Goal: Transaction & Acquisition: Book appointment/travel/reservation

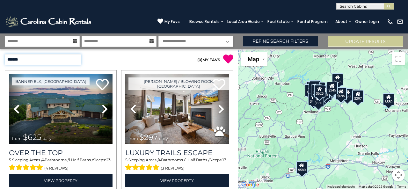
click at [18, 57] on select "**********" at bounding box center [43, 59] width 76 height 11
click at [5, 54] on select "**********" at bounding box center [43, 59] width 76 height 11
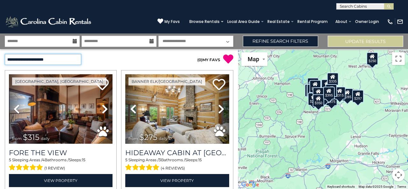
click at [47, 62] on select "**********" at bounding box center [43, 59] width 76 height 11
click at [5, 54] on select "**********" at bounding box center [43, 59] width 76 height 11
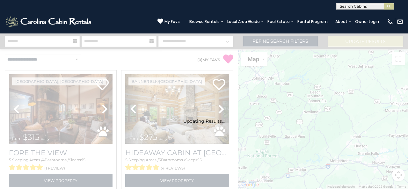
click at [44, 112] on div "Updating Results..." at bounding box center [204, 111] width 408 height 25
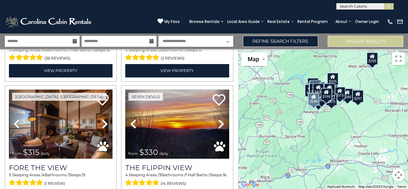
scroll to position [734, 0]
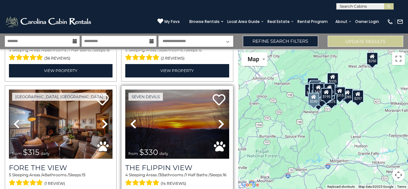
click at [218, 119] on icon at bounding box center [221, 124] width 6 height 10
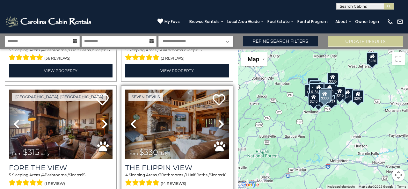
click at [218, 119] on icon at bounding box center [221, 124] width 6 height 10
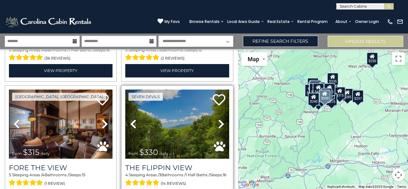
click at [218, 119] on icon at bounding box center [221, 124] width 6 height 10
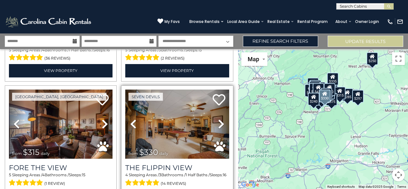
click at [218, 119] on icon at bounding box center [221, 124] width 6 height 10
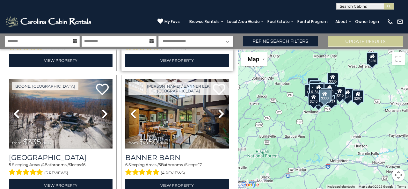
scroll to position [870, 0]
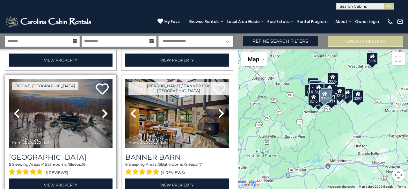
click at [103, 108] on icon at bounding box center [105, 113] width 6 height 10
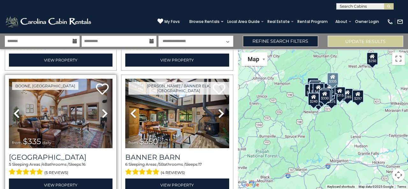
click at [103, 108] on icon at bounding box center [105, 113] width 6 height 10
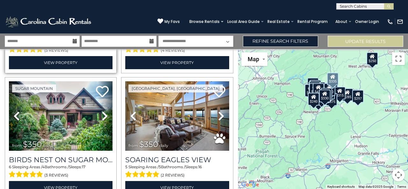
scroll to position [992, 0]
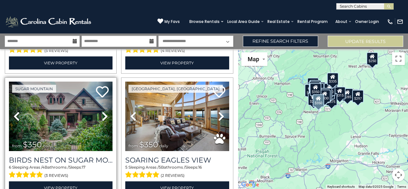
click at [104, 111] on icon at bounding box center [105, 116] width 6 height 10
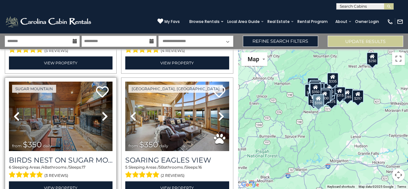
click at [104, 111] on icon at bounding box center [105, 116] width 6 height 10
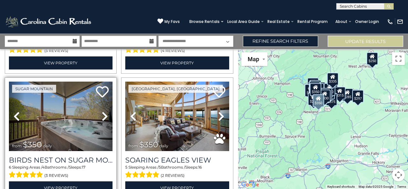
click at [104, 111] on icon at bounding box center [105, 116] width 6 height 10
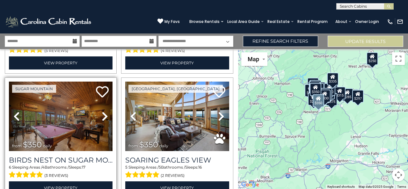
click at [104, 111] on icon at bounding box center [105, 116] width 6 height 10
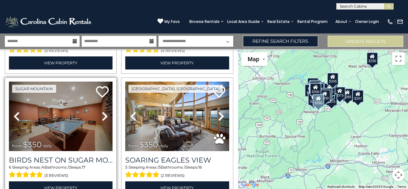
click at [104, 111] on icon at bounding box center [105, 116] width 6 height 10
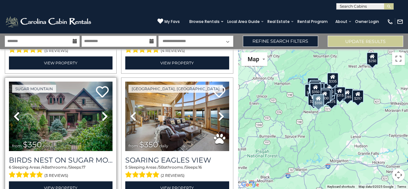
click at [104, 111] on icon at bounding box center [105, 116] width 6 height 10
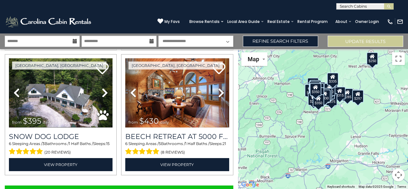
scroll to position [1771, 0]
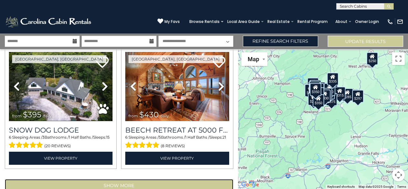
click at [30, 179] on button "Show More" at bounding box center [119, 185] width 228 height 13
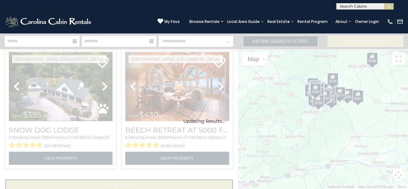
scroll to position [1762, 0]
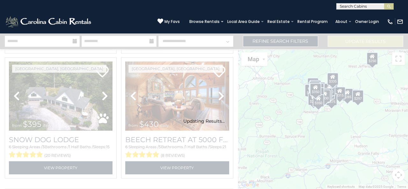
select select "**********"
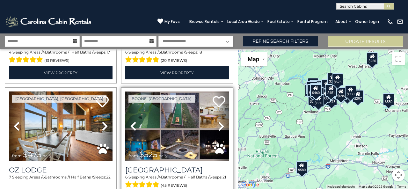
scroll to position [2107, 0]
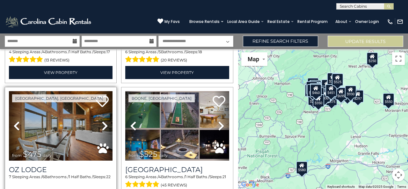
click at [102, 121] on icon at bounding box center [105, 126] width 6 height 10
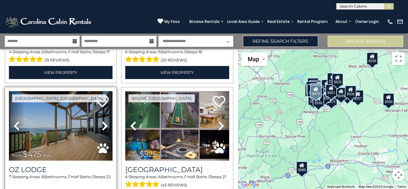
click at [102, 121] on icon at bounding box center [105, 126] width 6 height 10
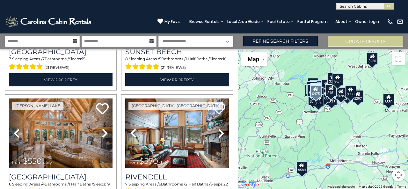
scroll to position [2350, 0]
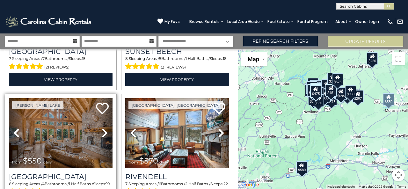
click at [104, 128] on icon at bounding box center [105, 133] width 6 height 10
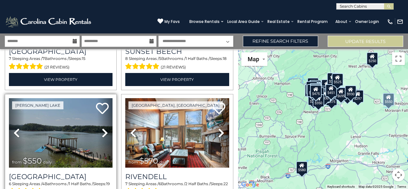
click at [104, 128] on icon at bounding box center [105, 133] width 6 height 10
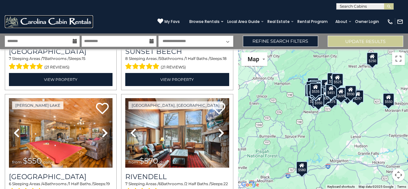
click at [79, 24] on img at bounding box center [49, 21] width 88 height 13
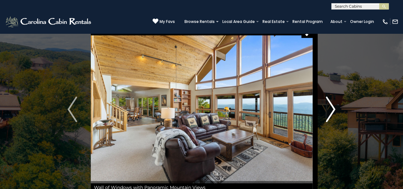
click at [328, 108] on img "Next" at bounding box center [331, 109] width 10 height 25
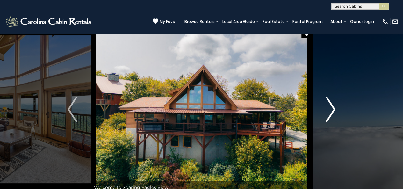
click at [328, 108] on img "Next" at bounding box center [331, 109] width 10 height 25
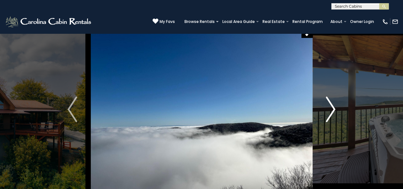
click at [328, 108] on img "Next" at bounding box center [331, 109] width 10 height 25
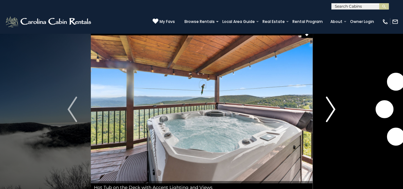
click at [328, 108] on img "Next" at bounding box center [331, 109] width 10 height 25
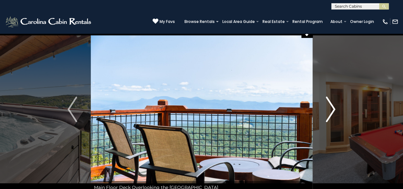
click at [328, 108] on img "Next" at bounding box center [331, 109] width 10 height 25
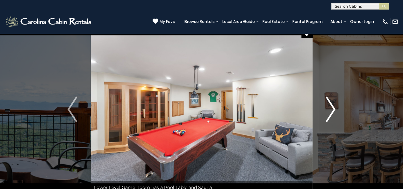
click at [328, 108] on img "Next" at bounding box center [331, 109] width 10 height 25
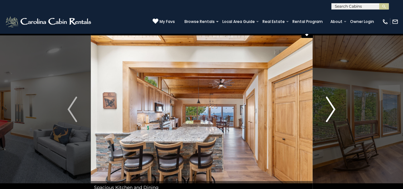
click at [328, 108] on img "Next" at bounding box center [331, 109] width 10 height 25
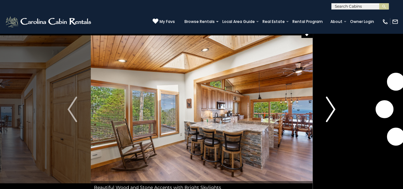
click at [328, 108] on img "Next" at bounding box center [331, 109] width 10 height 25
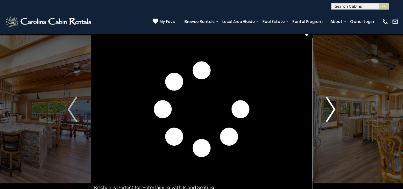
click at [328, 108] on img "Next" at bounding box center [331, 109] width 10 height 25
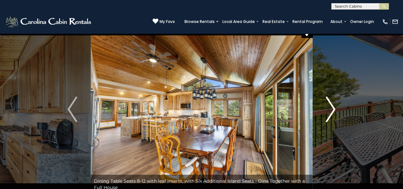
click at [328, 108] on img "Next" at bounding box center [331, 109] width 10 height 25
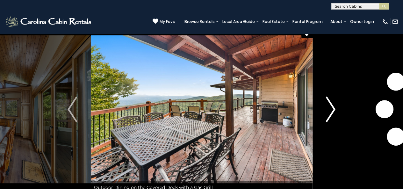
click at [328, 108] on img "Next" at bounding box center [331, 109] width 10 height 25
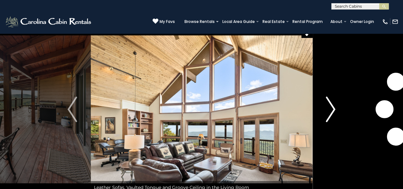
click at [328, 108] on img "Next" at bounding box center [331, 109] width 10 height 25
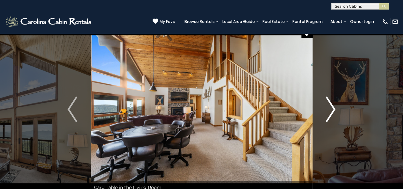
click at [328, 108] on img "Next" at bounding box center [331, 109] width 10 height 25
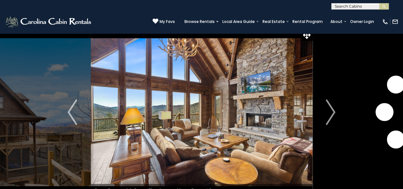
scroll to position [13, 0]
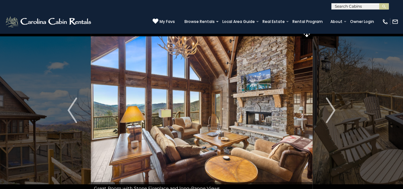
scroll to position [15, 0]
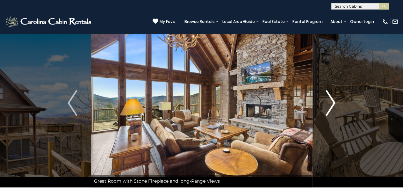
click at [327, 105] on img "Next" at bounding box center [331, 102] width 10 height 25
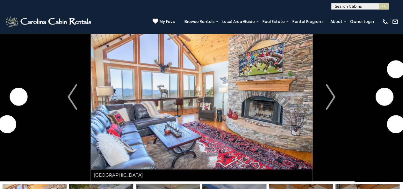
scroll to position [11, 0]
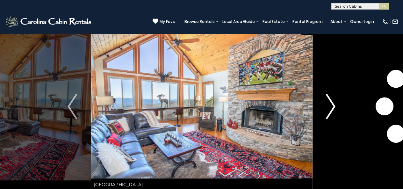
click at [335, 106] on img "Next" at bounding box center [331, 106] width 10 height 25
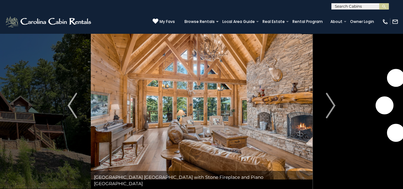
scroll to position [6, 0]
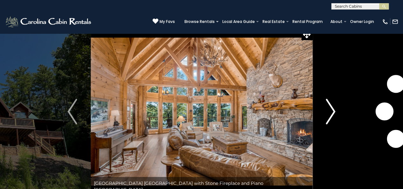
click at [331, 106] on img "Next" at bounding box center [331, 111] width 10 height 25
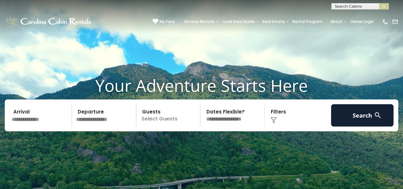
click at [169, 111] on p "Select Guests" at bounding box center [169, 115] width 62 height 22
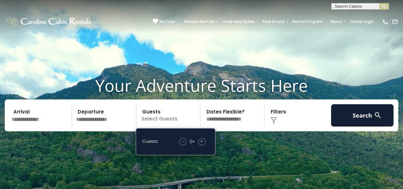
click at [201, 142] on span "+" at bounding box center [201, 141] width 3 height 6
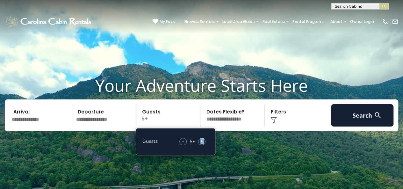
click at [201, 142] on span "+" at bounding box center [201, 141] width 3 height 6
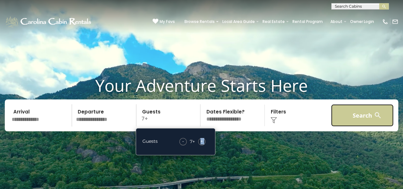
click at [369, 123] on button "Search" at bounding box center [362, 115] width 62 height 22
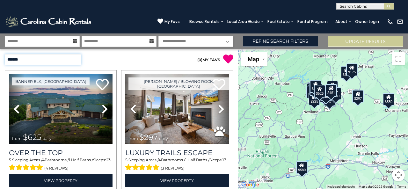
click at [46, 59] on select "**********" at bounding box center [43, 59] width 76 height 11
select select "**********"
click at [5, 54] on select "**********" at bounding box center [43, 59] width 76 height 11
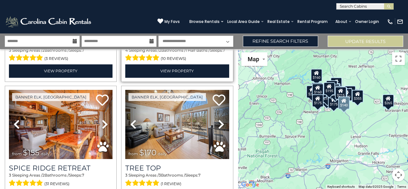
scroll to position [233, 0]
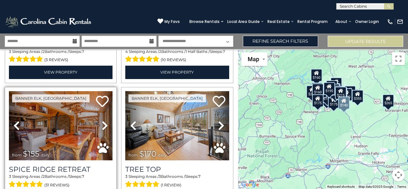
click at [102, 123] on icon at bounding box center [105, 125] width 6 height 10
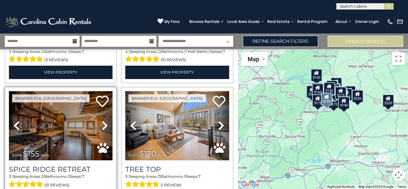
click at [99, 124] on link "Next" at bounding box center [105, 125] width 16 height 69
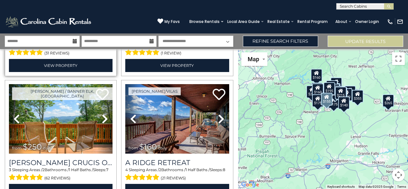
scroll to position [365, 0]
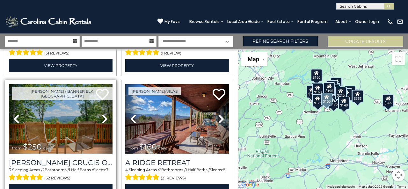
click at [102, 117] on icon at bounding box center [105, 119] width 6 height 10
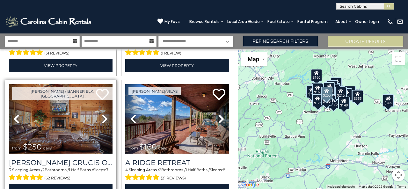
click at [102, 116] on icon at bounding box center [105, 119] width 6 height 10
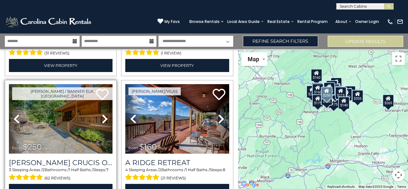
click at [102, 118] on icon at bounding box center [105, 119] width 6 height 10
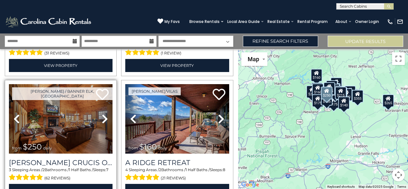
click at [102, 116] on icon at bounding box center [105, 119] width 6 height 10
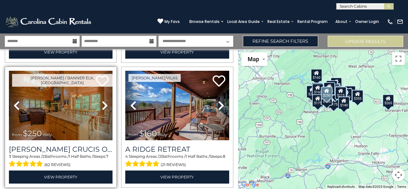
scroll to position [377, 0]
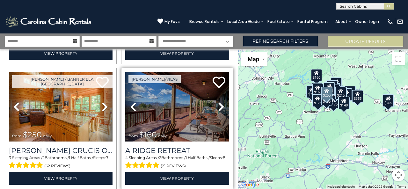
click at [134, 106] on icon at bounding box center [133, 107] width 6 height 10
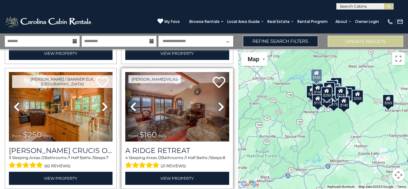
click at [131, 103] on icon at bounding box center [133, 107] width 6 height 10
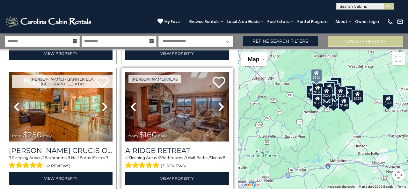
click at [136, 105] on link "Previous" at bounding box center [133, 106] width 16 height 69
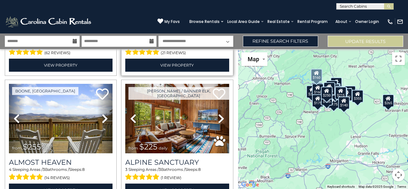
scroll to position [492, 0]
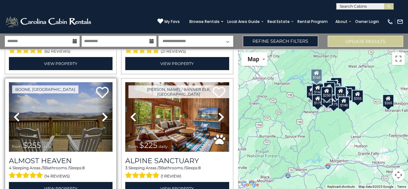
click at [19, 114] on icon at bounding box center [16, 117] width 6 height 10
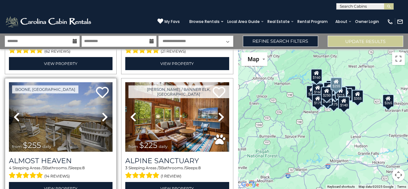
click at [16, 112] on icon at bounding box center [16, 117] width 6 height 10
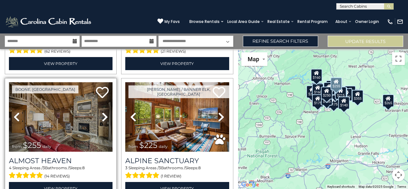
click at [16, 112] on icon at bounding box center [16, 117] width 6 height 10
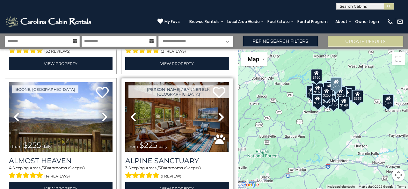
click at [135, 106] on link "Previous" at bounding box center [133, 116] width 16 height 69
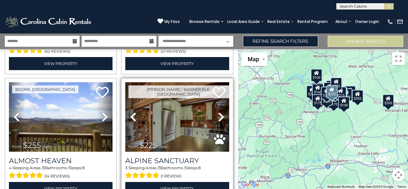
click at [135, 114] on link "Previous" at bounding box center [133, 116] width 16 height 69
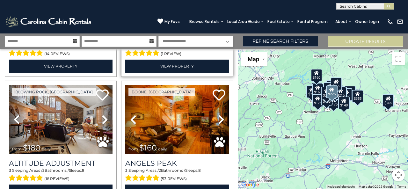
scroll to position [614, 0]
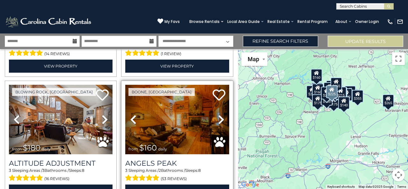
click at [130, 114] on icon at bounding box center [133, 119] width 6 height 10
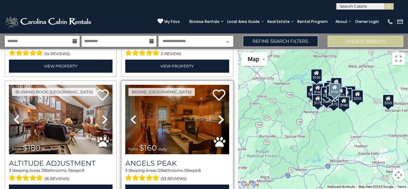
click at [130, 116] on icon at bounding box center [133, 119] width 6 height 10
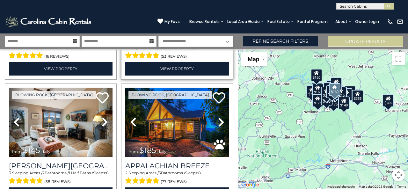
scroll to position [737, 0]
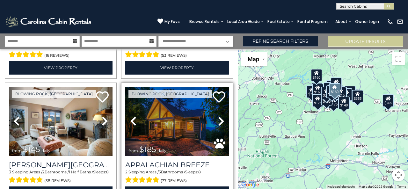
click at [132, 116] on icon at bounding box center [133, 121] width 6 height 10
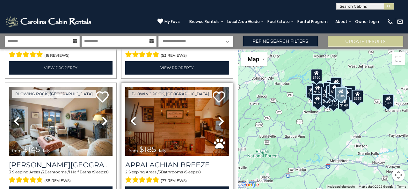
click at [130, 118] on link "Previous" at bounding box center [133, 121] width 16 height 69
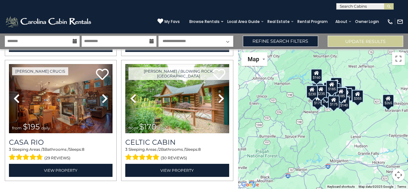
scroll to position [1771, 0]
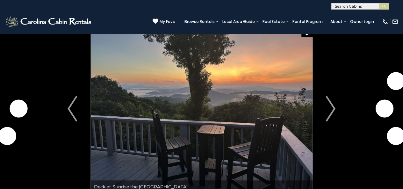
scroll to position [5, 0]
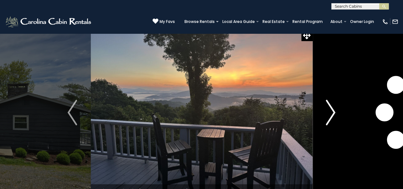
click at [329, 105] on img "Next" at bounding box center [331, 112] width 10 height 25
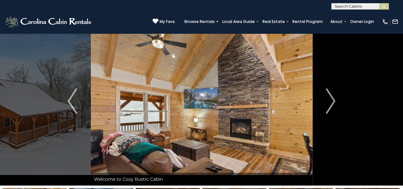
scroll to position [12, 0]
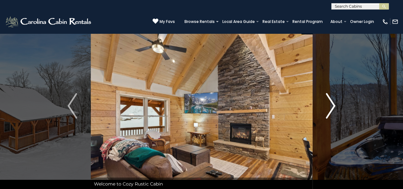
click at [329, 94] on img "Next" at bounding box center [331, 105] width 10 height 25
